Goal: Task Accomplishment & Management: Use online tool/utility

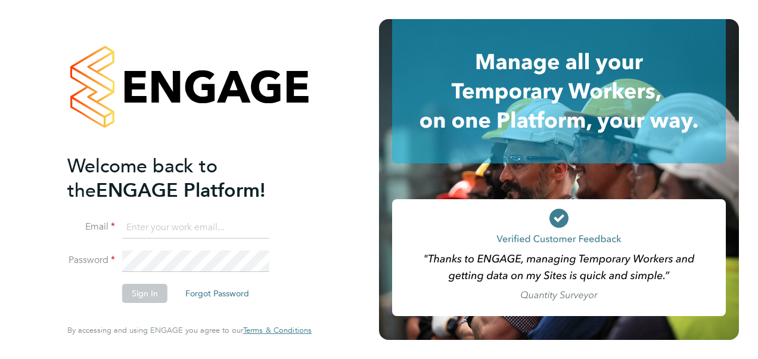
click at [224, 235] on input at bounding box center [195, 227] width 147 height 21
type input "sofia.bari@prsjobs.com"
click at [148, 297] on button "Sign In" at bounding box center [144, 293] width 45 height 19
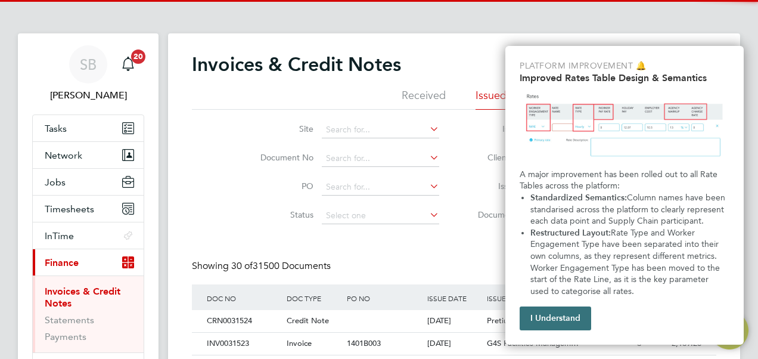
click at [578, 320] on button "I Understand" at bounding box center [554, 318] width 71 height 24
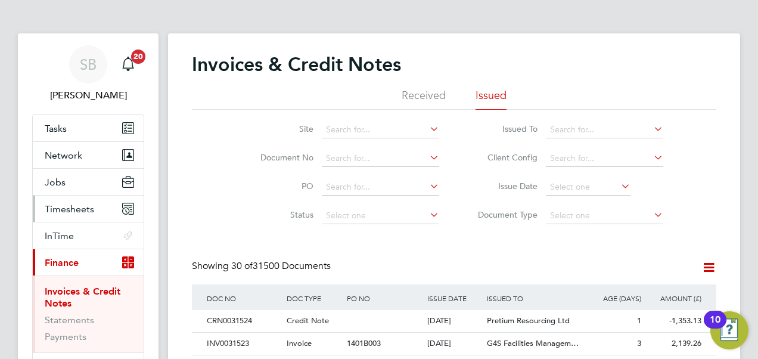
click at [72, 205] on span "Timesheets" at bounding box center [69, 208] width 49 height 11
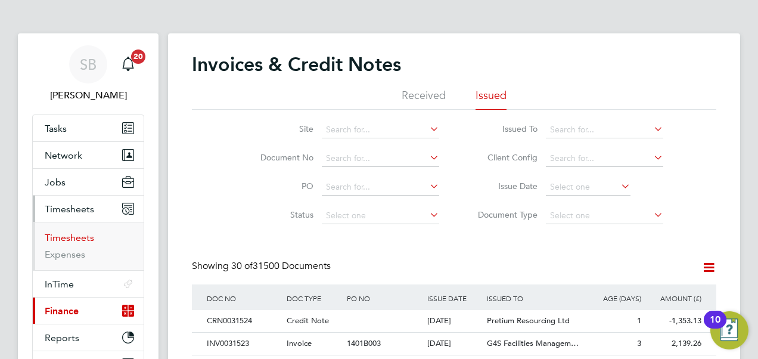
click at [77, 237] on link "Timesheets" at bounding box center [69, 237] width 49 height 11
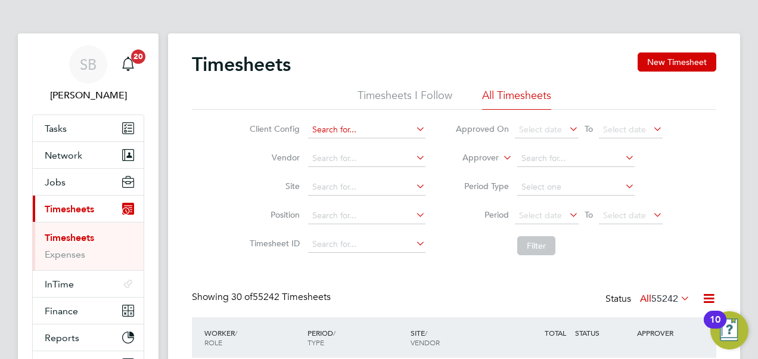
click at [343, 132] on input at bounding box center [366, 130] width 117 height 17
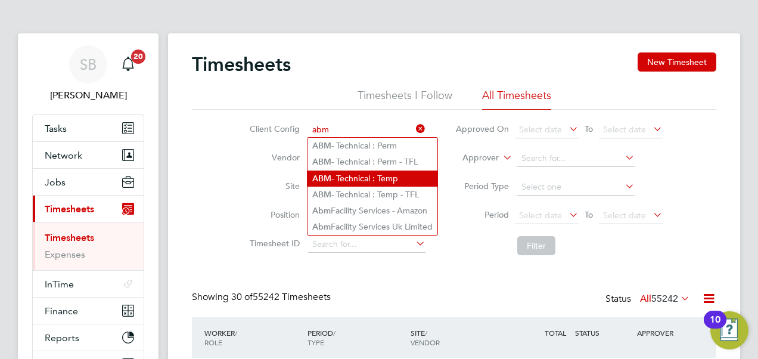
click at [364, 176] on li "ABM - Technical : Temp" at bounding box center [372, 178] width 130 height 16
type input "ABM - Technical : Temp"
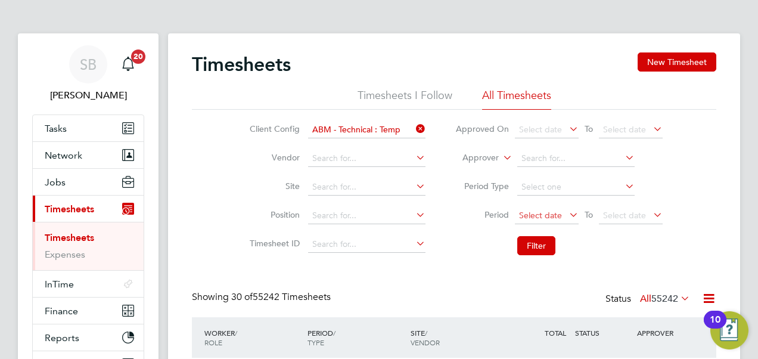
click at [529, 210] on span "Select date" at bounding box center [540, 215] width 43 height 11
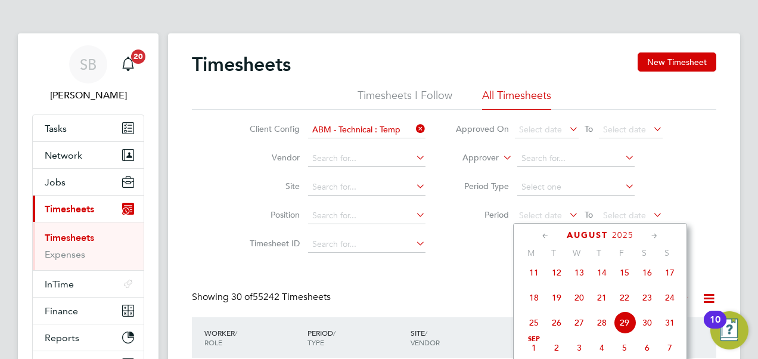
click at [542, 237] on icon at bounding box center [545, 235] width 11 height 13
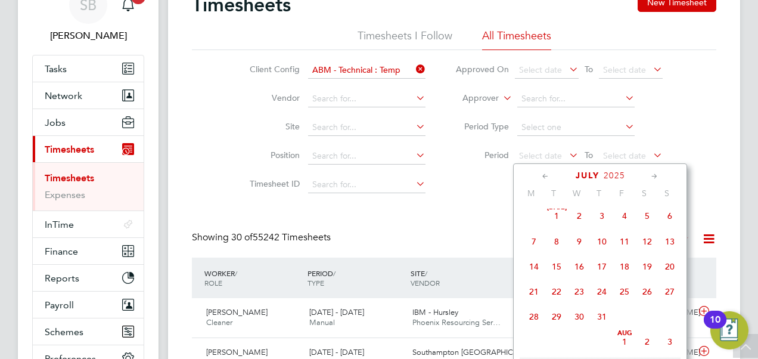
click at [672, 294] on span "27" at bounding box center [669, 291] width 23 height 23
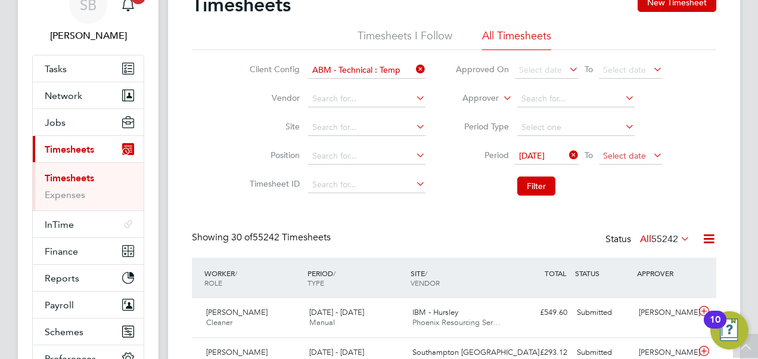
click at [622, 149] on span "Select date" at bounding box center [631, 156] width 64 height 16
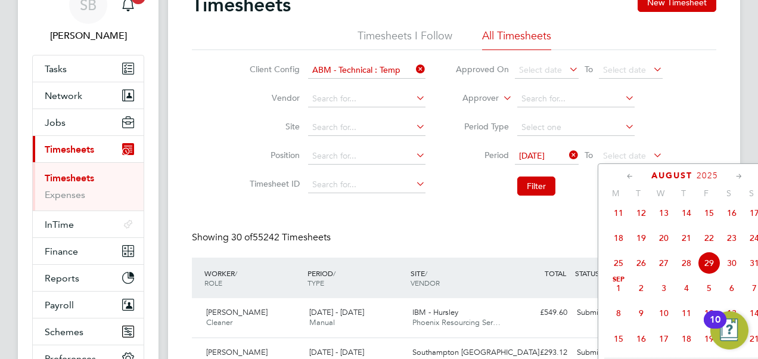
click at [708, 270] on span "29" at bounding box center [709, 262] width 23 height 23
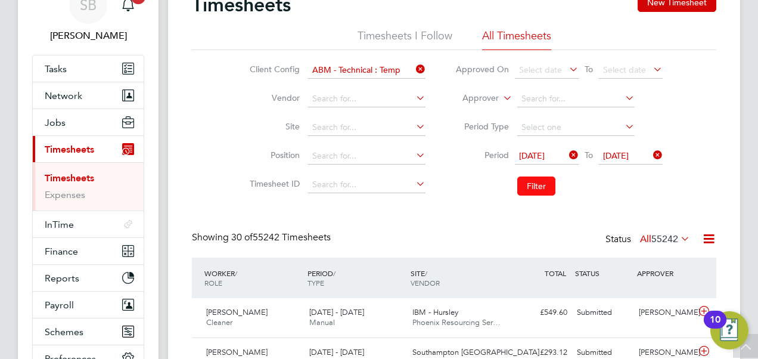
click at [534, 182] on button "Filter" at bounding box center [536, 185] width 38 height 19
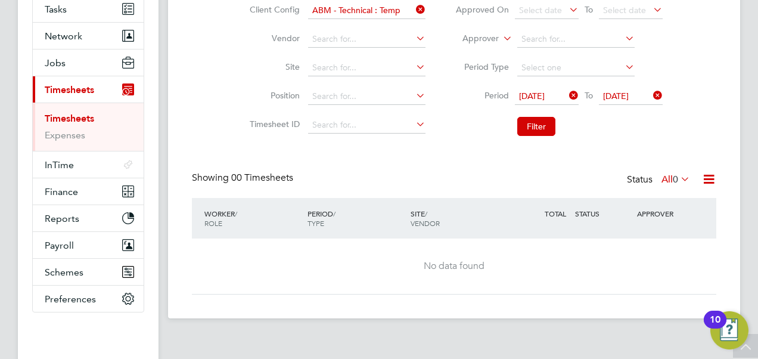
click at [413, 7] on icon at bounding box center [413, 9] width 0 height 17
click at [357, 14] on input at bounding box center [366, 10] width 117 height 17
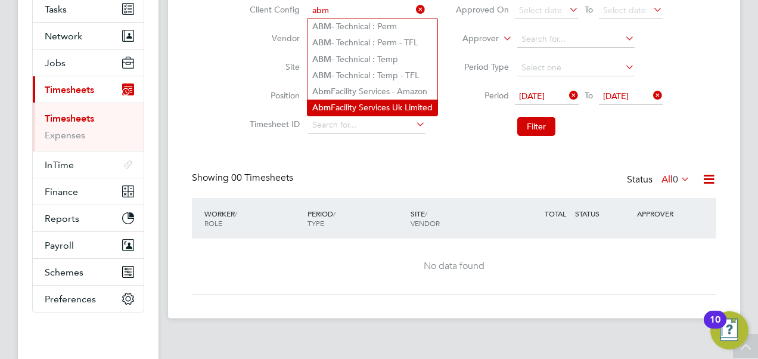
click at [389, 101] on li "Abm Facility Services Uk Limited" at bounding box center [372, 107] width 130 height 16
type input "Abm Facility Services Uk Limited"
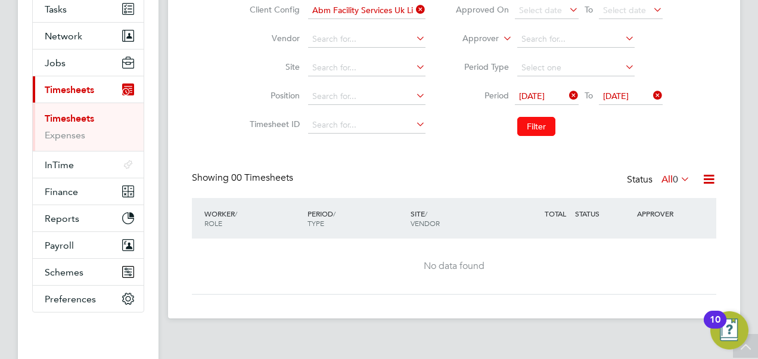
click at [527, 122] on button "Filter" at bounding box center [536, 126] width 38 height 19
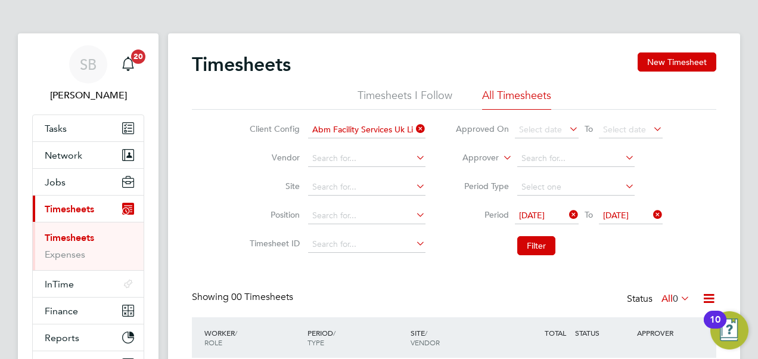
click at [413, 129] on icon at bounding box center [413, 128] width 0 height 17
click at [541, 245] on button "Filter" at bounding box center [536, 245] width 38 height 19
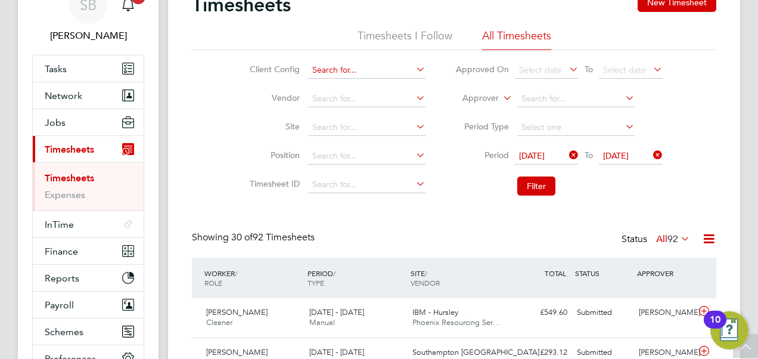
click at [358, 72] on input at bounding box center [366, 70] width 117 height 17
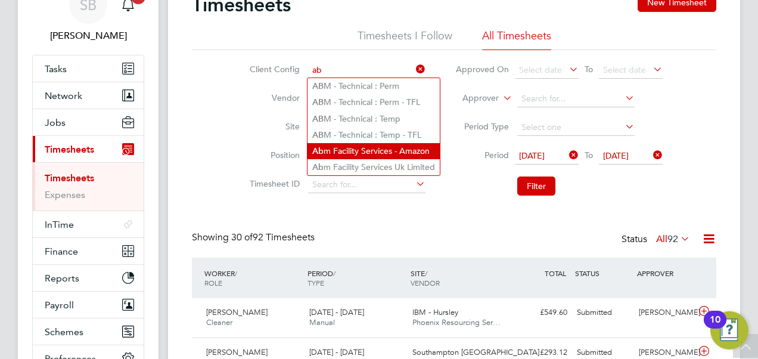
click at [392, 143] on li "Ab m Facility Services - Amazon" at bounding box center [373, 151] width 132 height 16
type input "Abm Facility Services - Amazon"
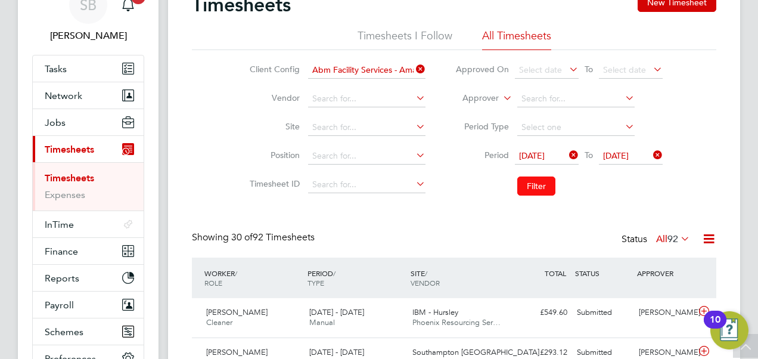
click at [529, 183] on button "Filter" at bounding box center [536, 185] width 38 height 19
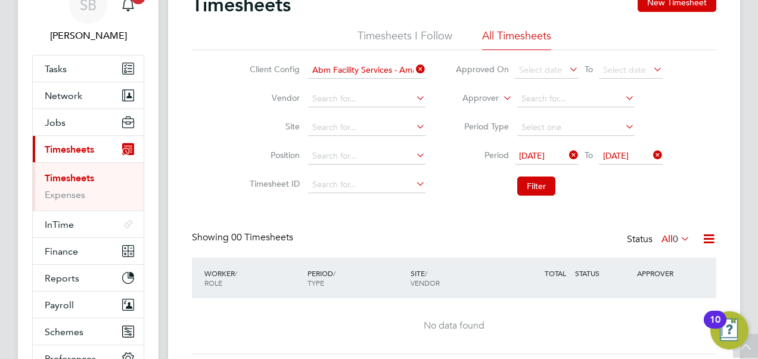
click at [457, 220] on div "Timesheets New Timesheet Timesheets I Follow All Timesheets Client Config Abm F…" at bounding box center [454, 173] width 524 height 361
click at [567, 153] on icon at bounding box center [567, 155] width 0 height 17
click at [650, 154] on icon at bounding box center [650, 155] width 0 height 17
click at [527, 188] on button "Filter" at bounding box center [536, 185] width 38 height 19
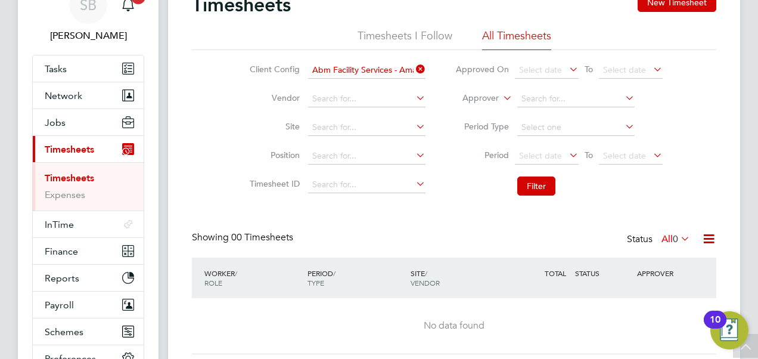
click at [413, 70] on icon at bounding box center [413, 69] width 0 height 17
click at [356, 72] on input at bounding box center [366, 70] width 117 height 17
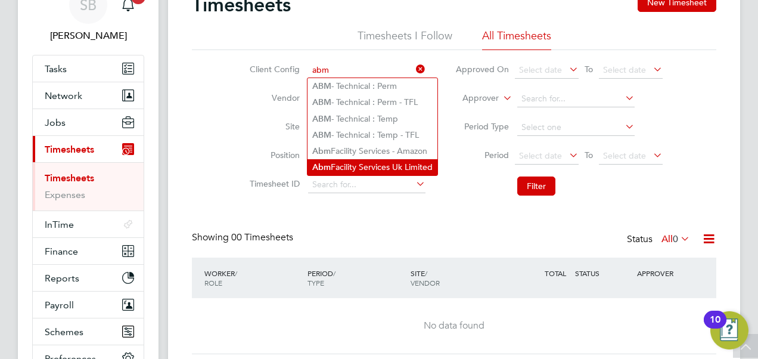
click at [403, 162] on li "Abm Facility Services Uk Limited" at bounding box center [372, 167] width 130 height 16
type input "Abm Facility Services Uk Limited"
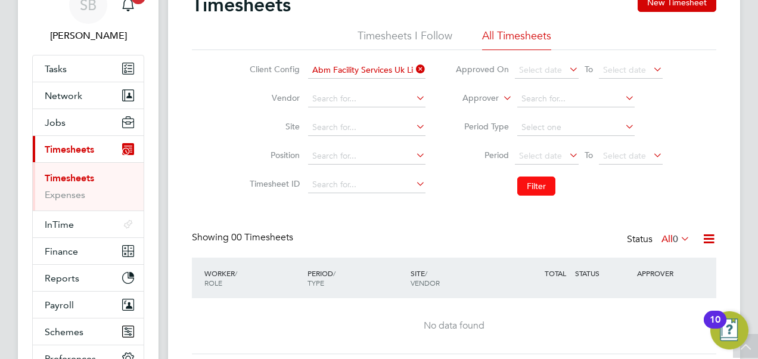
click at [535, 188] on button "Filter" at bounding box center [536, 185] width 38 height 19
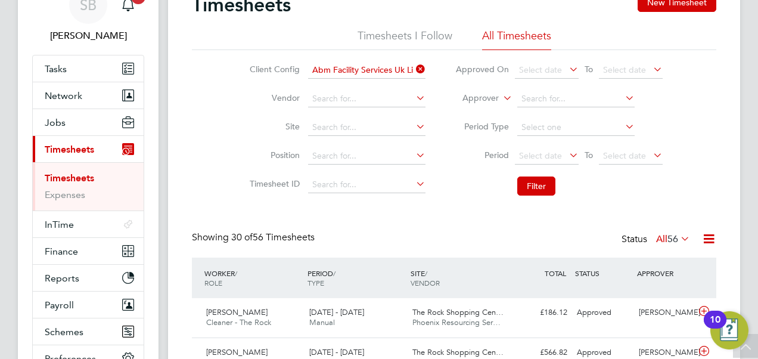
click at [413, 67] on icon at bounding box center [413, 69] width 0 height 17
click at [372, 67] on input at bounding box center [366, 70] width 117 height 17
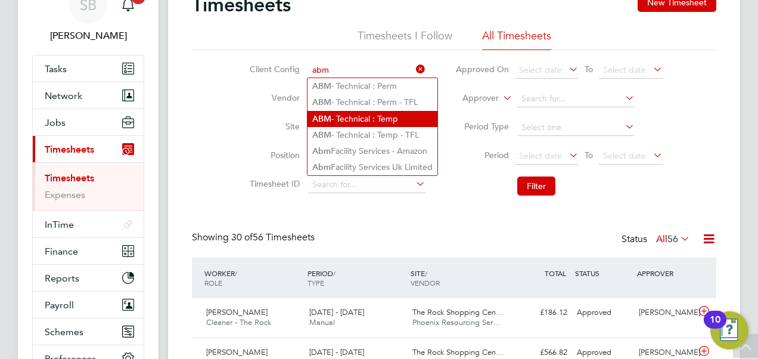
click at [394, 115] on li "ABM - Technical : Temp" at bounding box center [372, 119] width 130 height 16
type input "ABM - Technical : Temp"
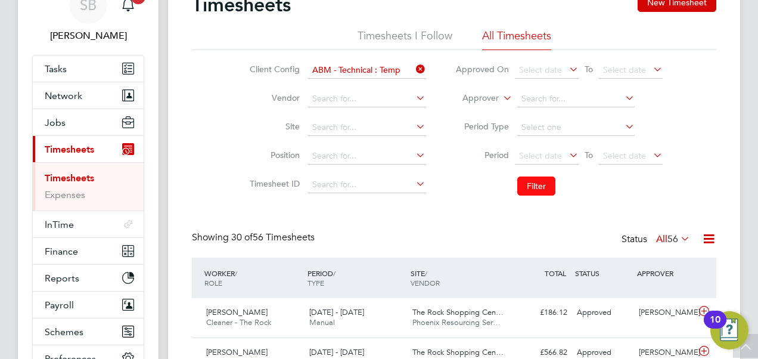
click at [539, 192] on button "Filter" at bounding box center [536, 185] width 38 height 19
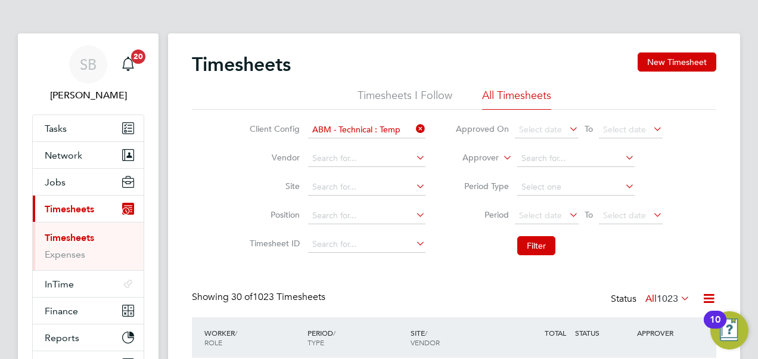
click at [413, 129] on icon at bounding box center [413, 128] width 0 height 17
click at [500, 154] on icon at bounding box center [500, 154] width 0 height 11
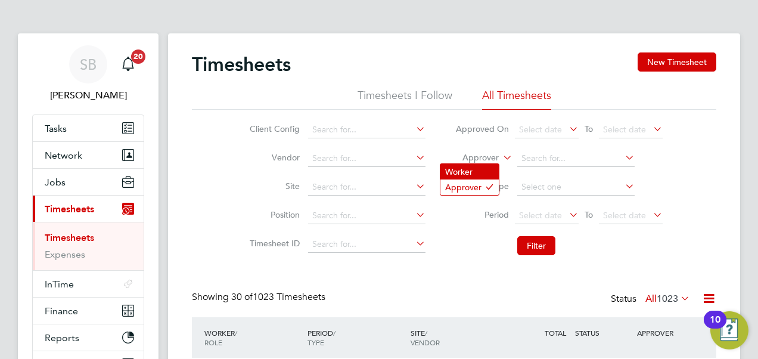
click at [483, 177] on li "Worker" at bounding box center [469, 171] width 58 height 15
click at [365, 125] on input at bounding box center [366, 130] width 117 height 17
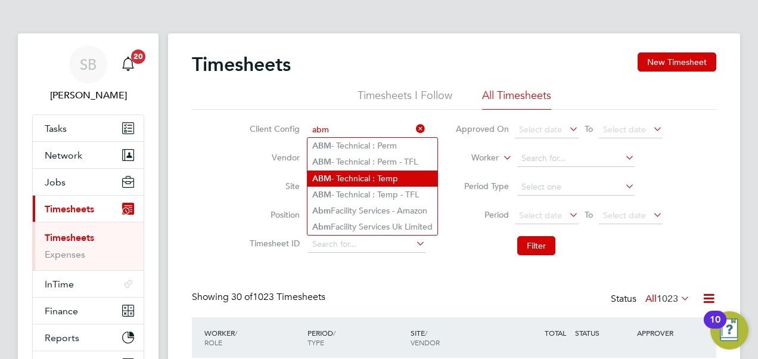
click at [387, 180] on li "ABM - Technical : Temp" at bounding box center [372, 178] width 130 height 16
type input "ABM - Technical : Temp"
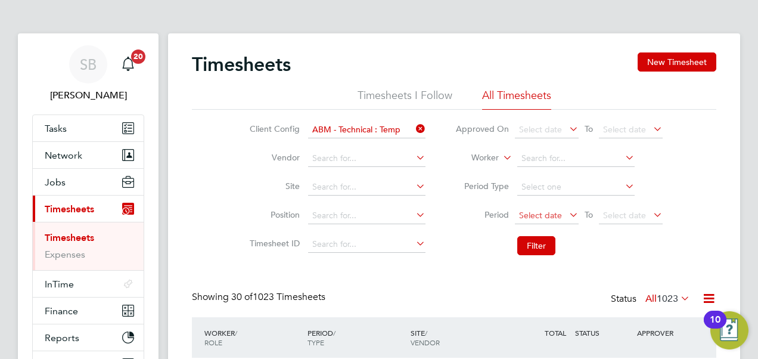
click at [525, 213] on span "Select date" at bounding box center [540, 215] width 43 height 11
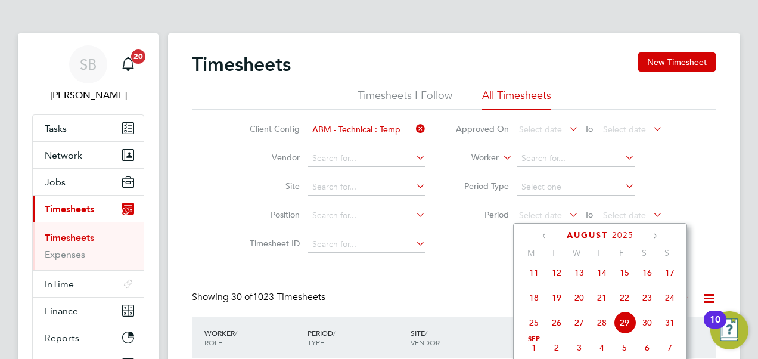
click at [542, 232] on icon at bounding box center [545, 235] width 11 height 13
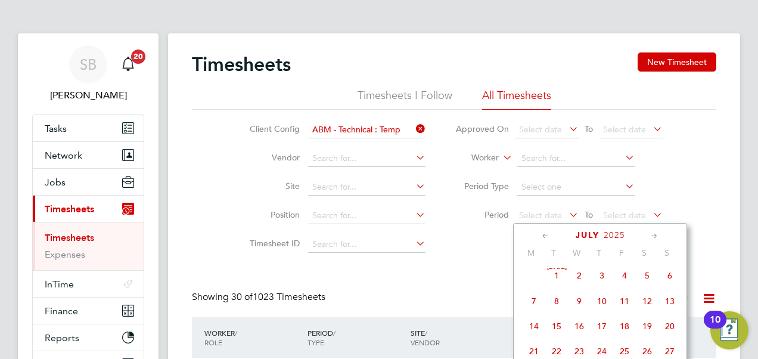
click at [666, 350] on span "27" at bounding box center [669, 351] width 23 height 23
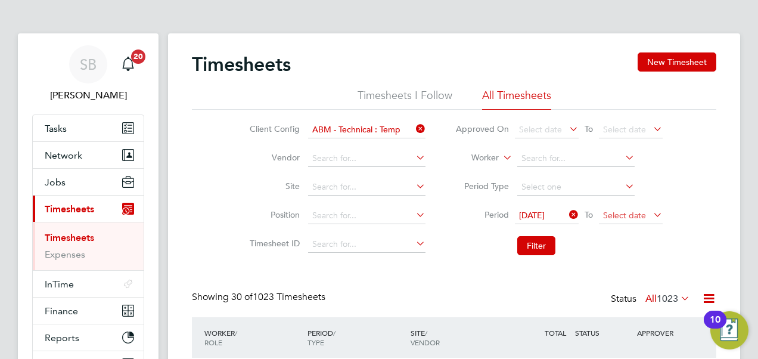
click at [633, 211] on span "Select date" at bounding box center [624, 215] width 43 height 11
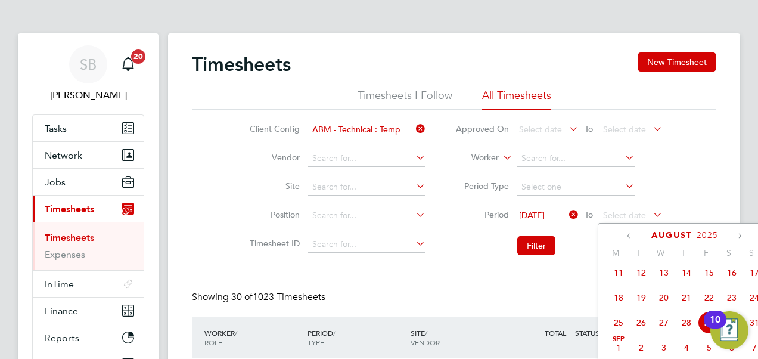
click at [704, 331] on span "29" at bounding box center [709, 322] width 23 height 23
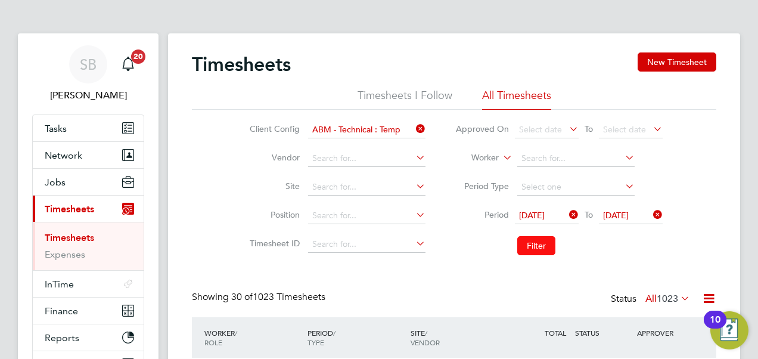
drag, startPoint x: 537, startPoint y: 248, endPoint x: 527, endPoint y: 247, distance: 10.2
click at [538, 248] on button "Filter" at bounding box center [536, 245] width 38 height 19
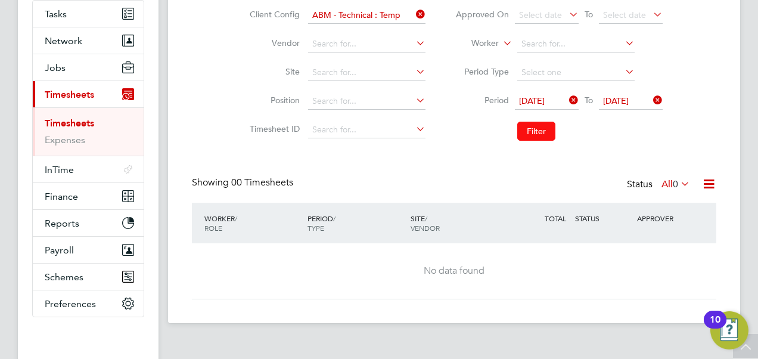
click at [543, 136] on button "Filter" at bounding box center [536, 131] width 38 height 19
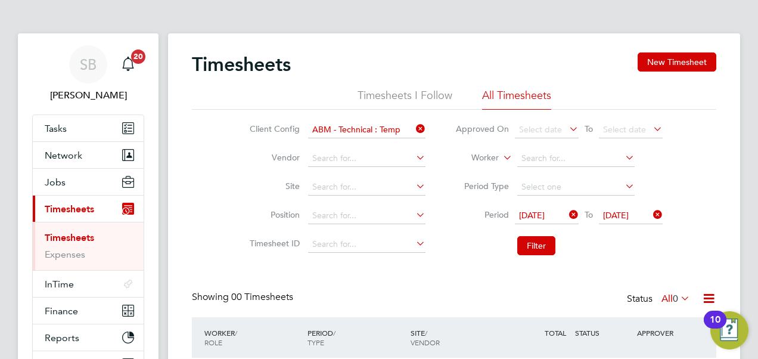
click at [413, 126] on icon at bounding box center [413, 128] width 0 height 17
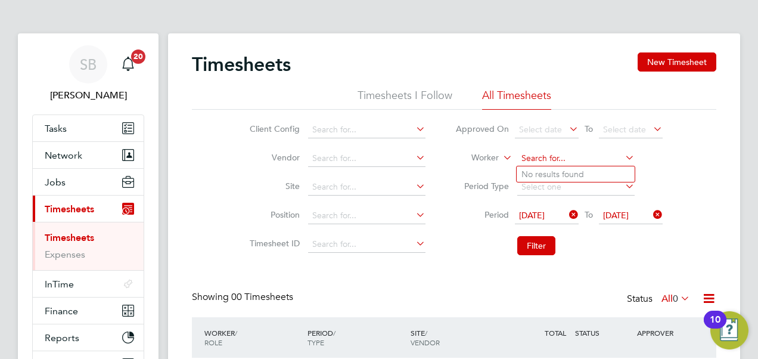
click at [530, 158] on input at bounding box center [575, 158] width 117 height 17
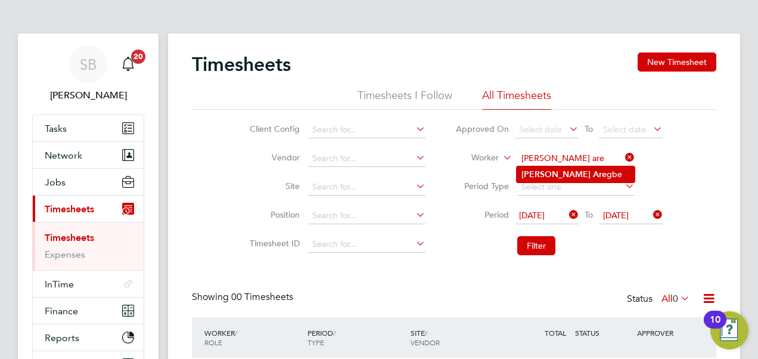
click at [593, 172] on b "Are" at bounding box center [600, 174] width 14 height 10
type input "[PERSON_NAME]"
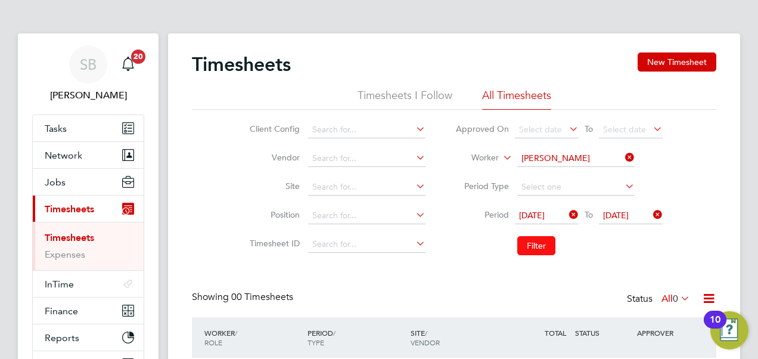
click at [540, 242] on button "Filter" at bounding box center [536, 245] width 38 height 19
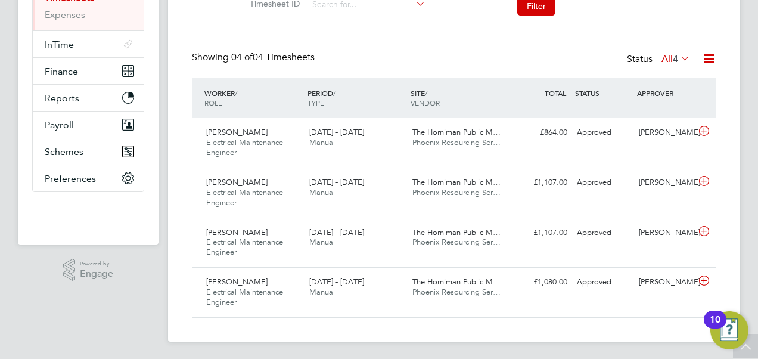
click at [709, 57] on icon at bounding box center [708, 58] width 15 height 15
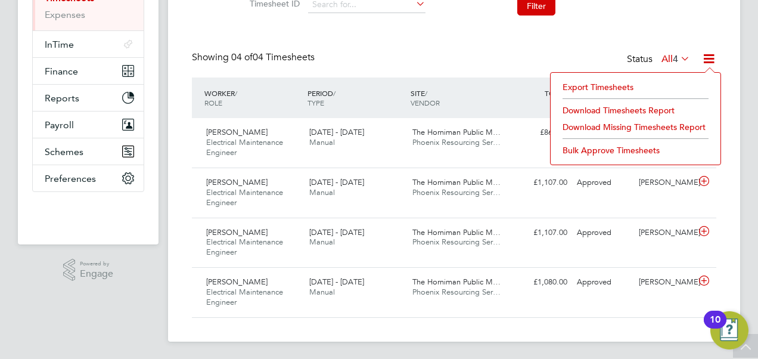
click at [605, 110] on li "Download Timesheets Report" at bounding box center [635, 110] width 158 height 17
